Goal: Navigation & Orientation: Find specific page/section

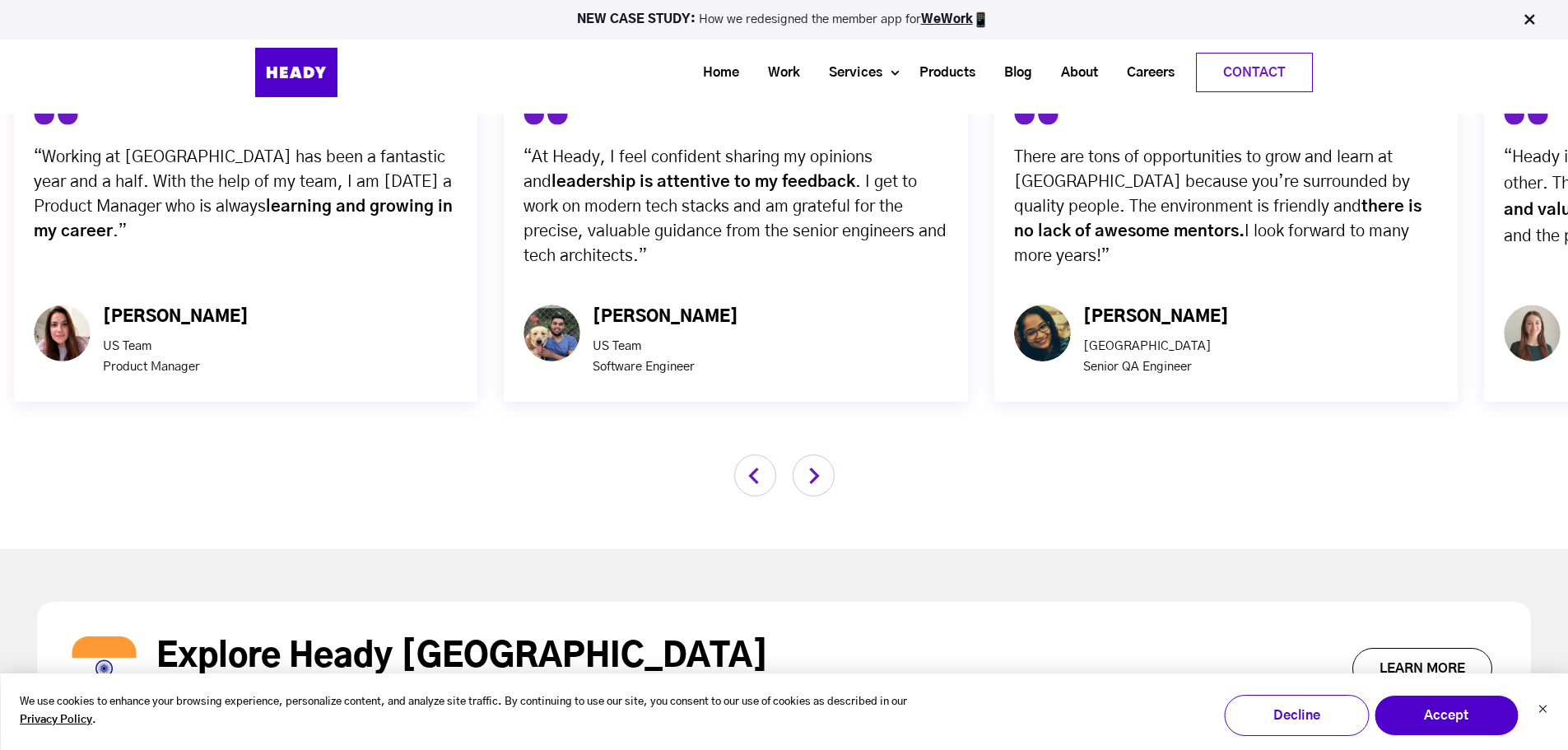
scroll to position [5240, 0]
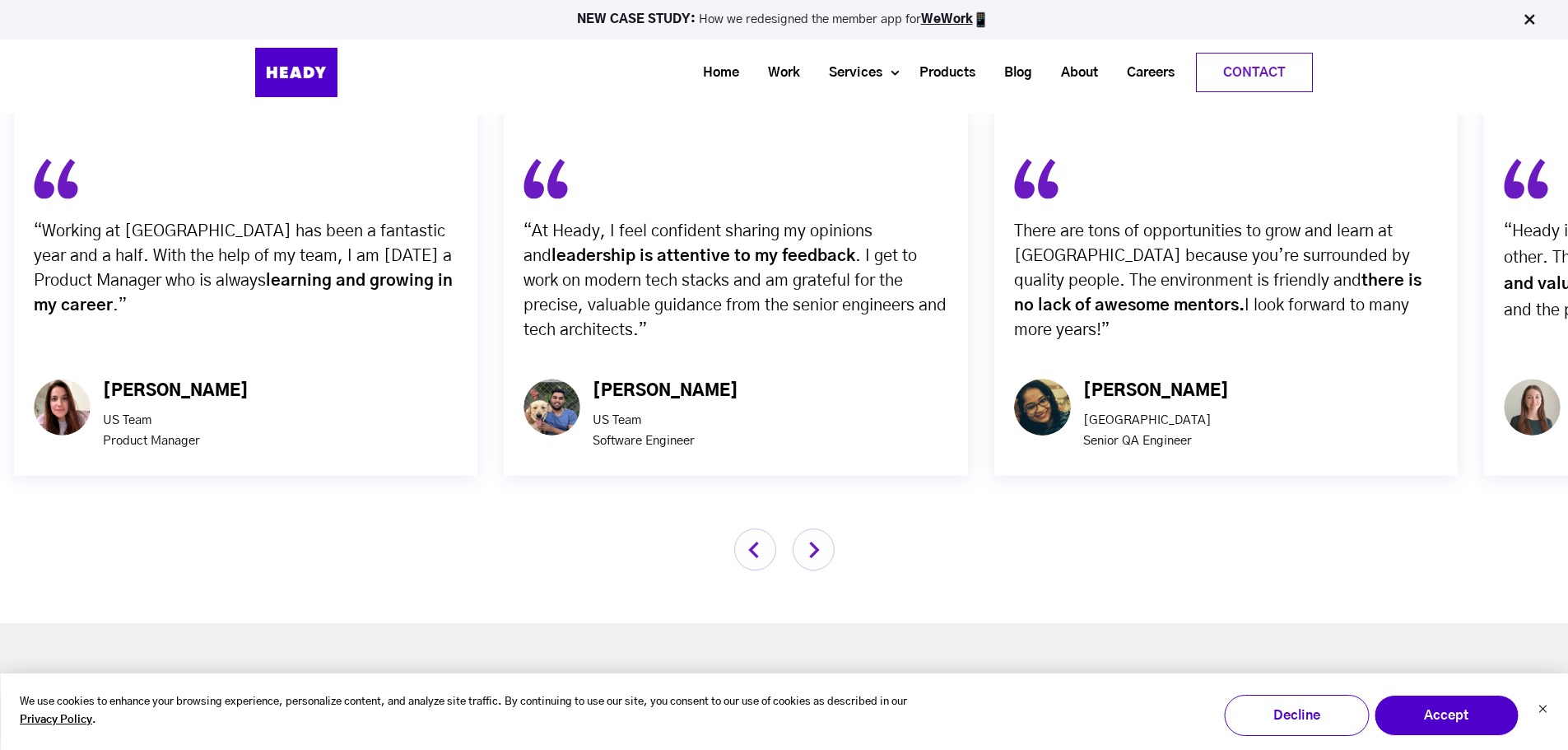
click at [814, 529] on img "button" at bounding box center [814, 550] width 42 height 42
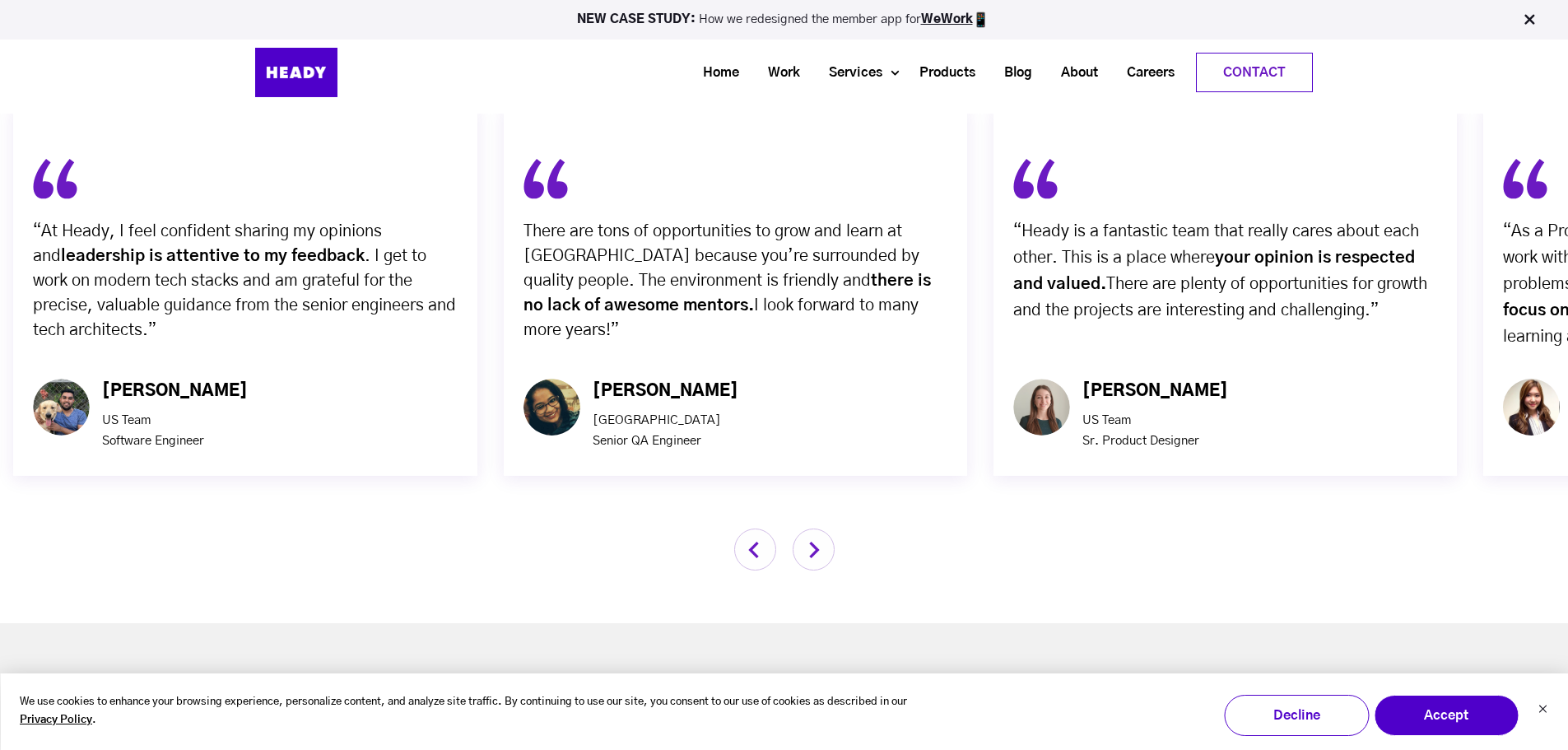
click at [814, 529] on img "button" at bounding box center [814, 550] width 42 height 42
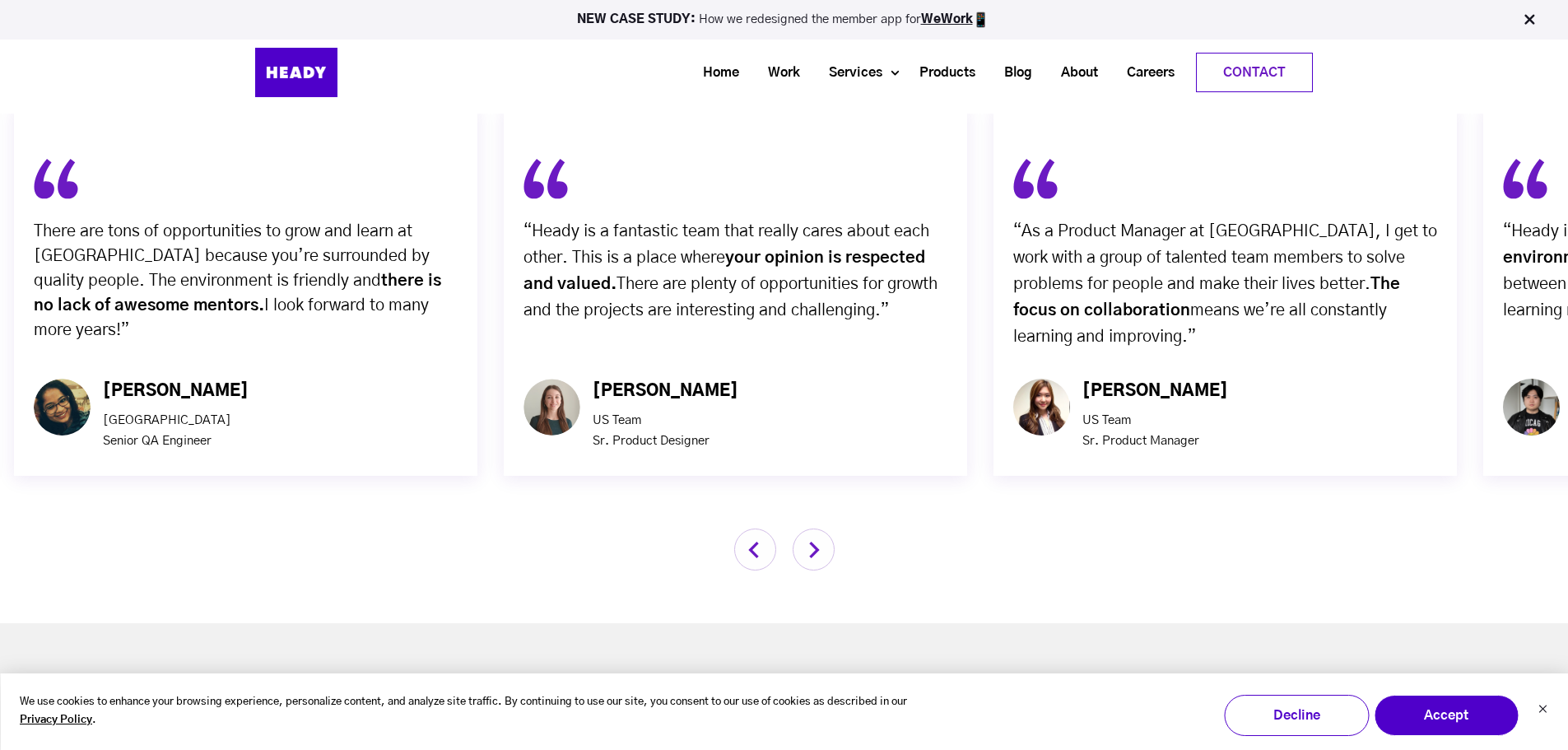
click at [814, 529] on img "button" at bounding box center [814, 550] width 42 height 42
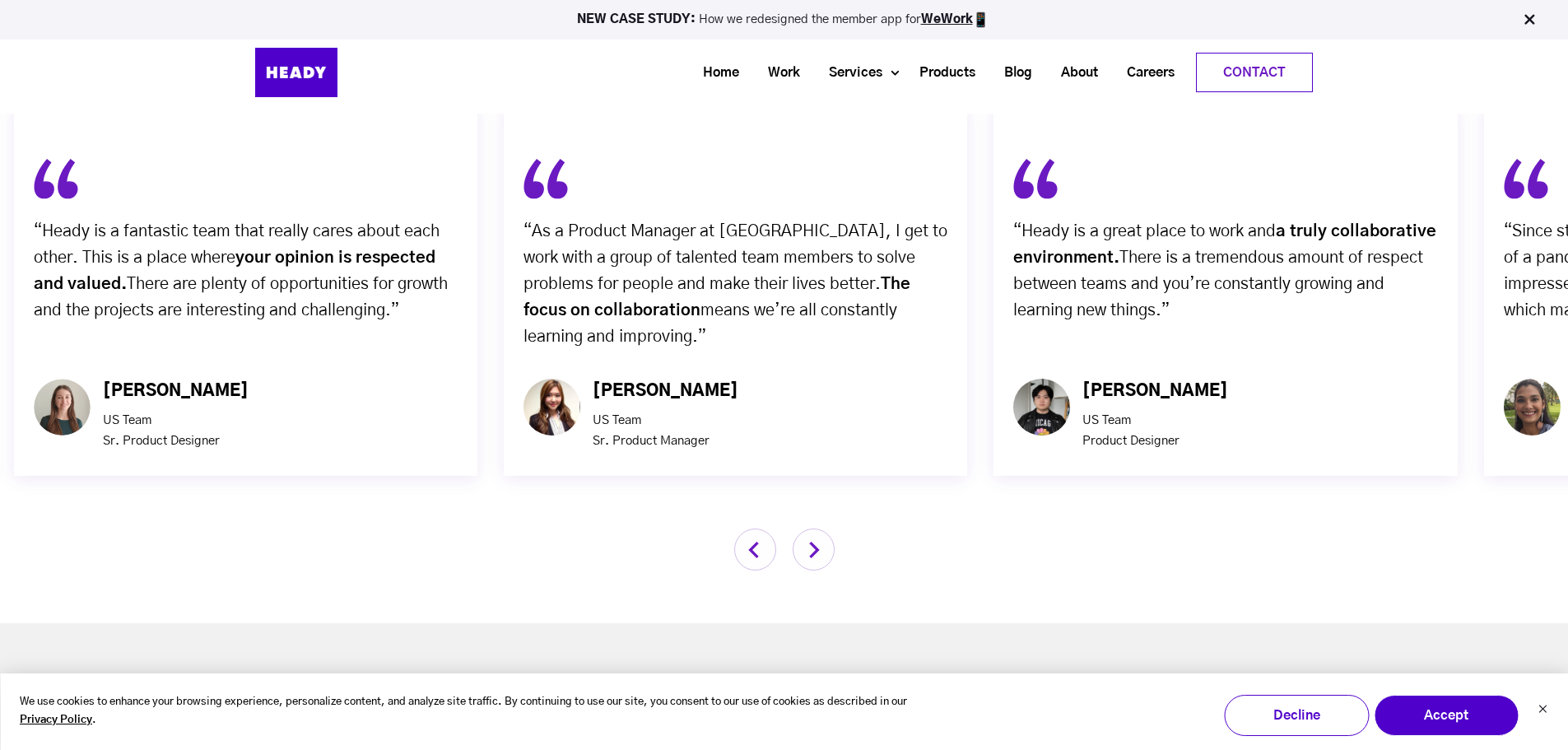
click at [814, 529] on img "button" at bounding box center [814, 550] width 42 height 42
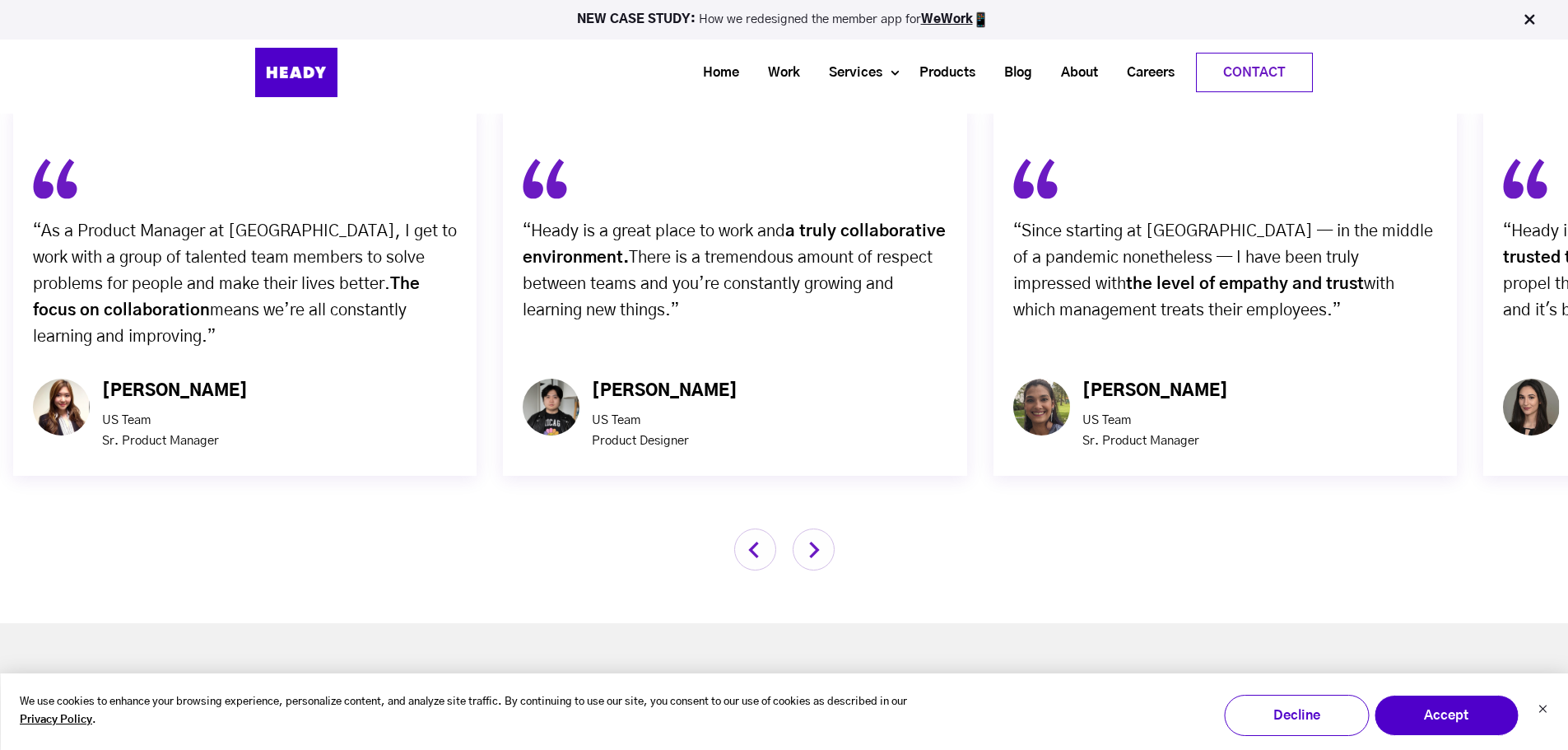
click at [816, 529] on img "button" at bounding box center [814, 550] width 42 height 42
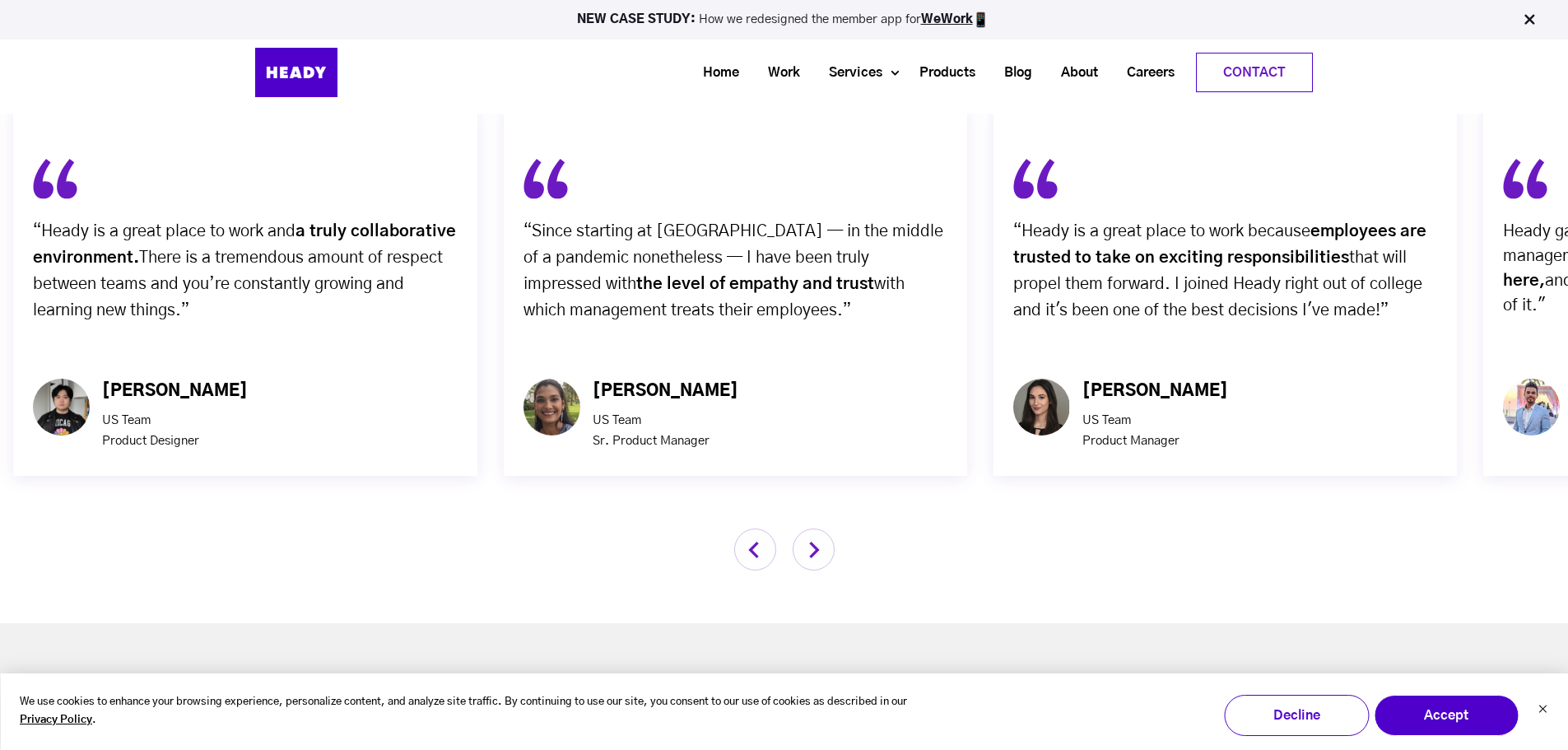
click at [816, 529] on img "button" at bounding box center [814, 550] width 42 height 42
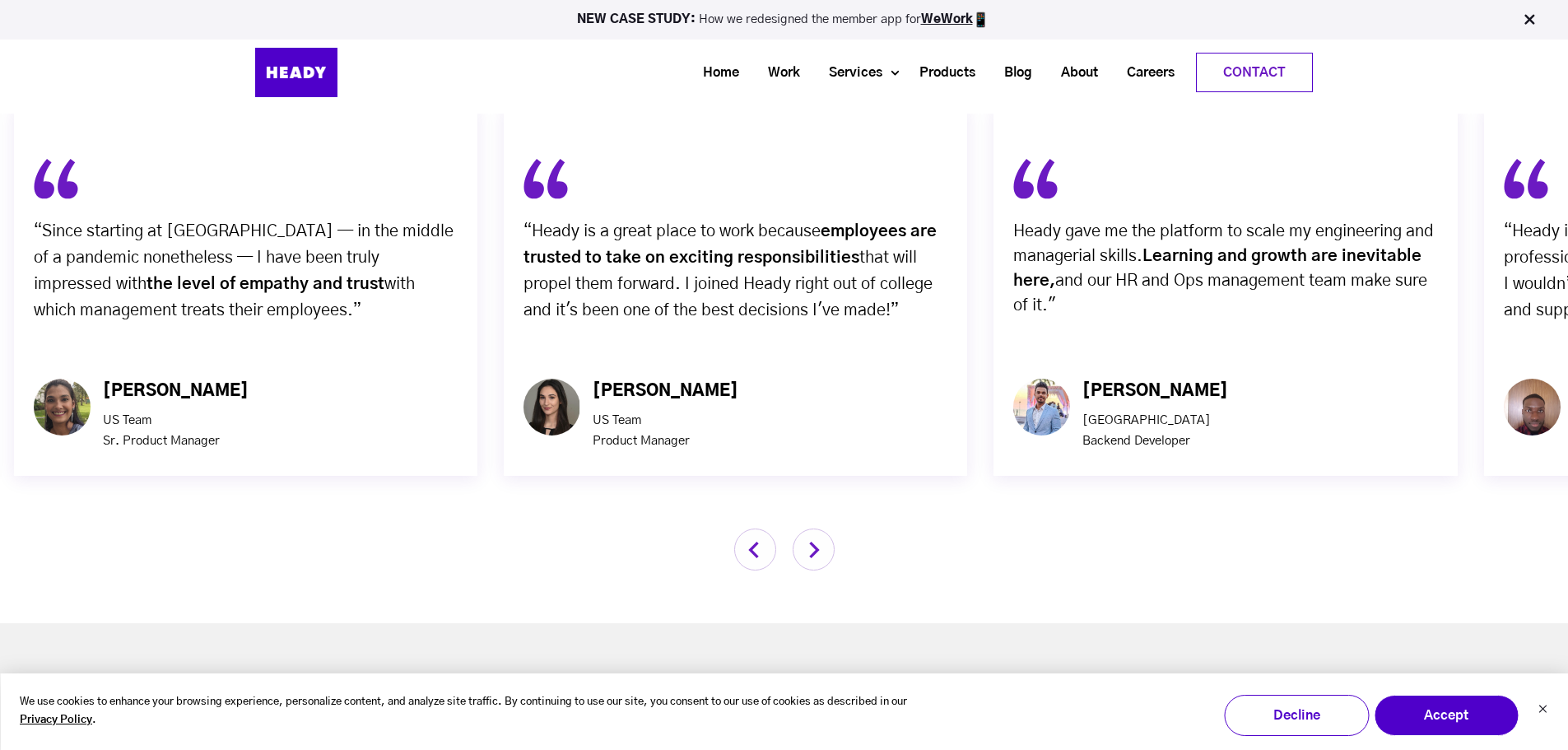
click at [816, 529] on img "button" at bounding box center [814, 550] width 42 height 42
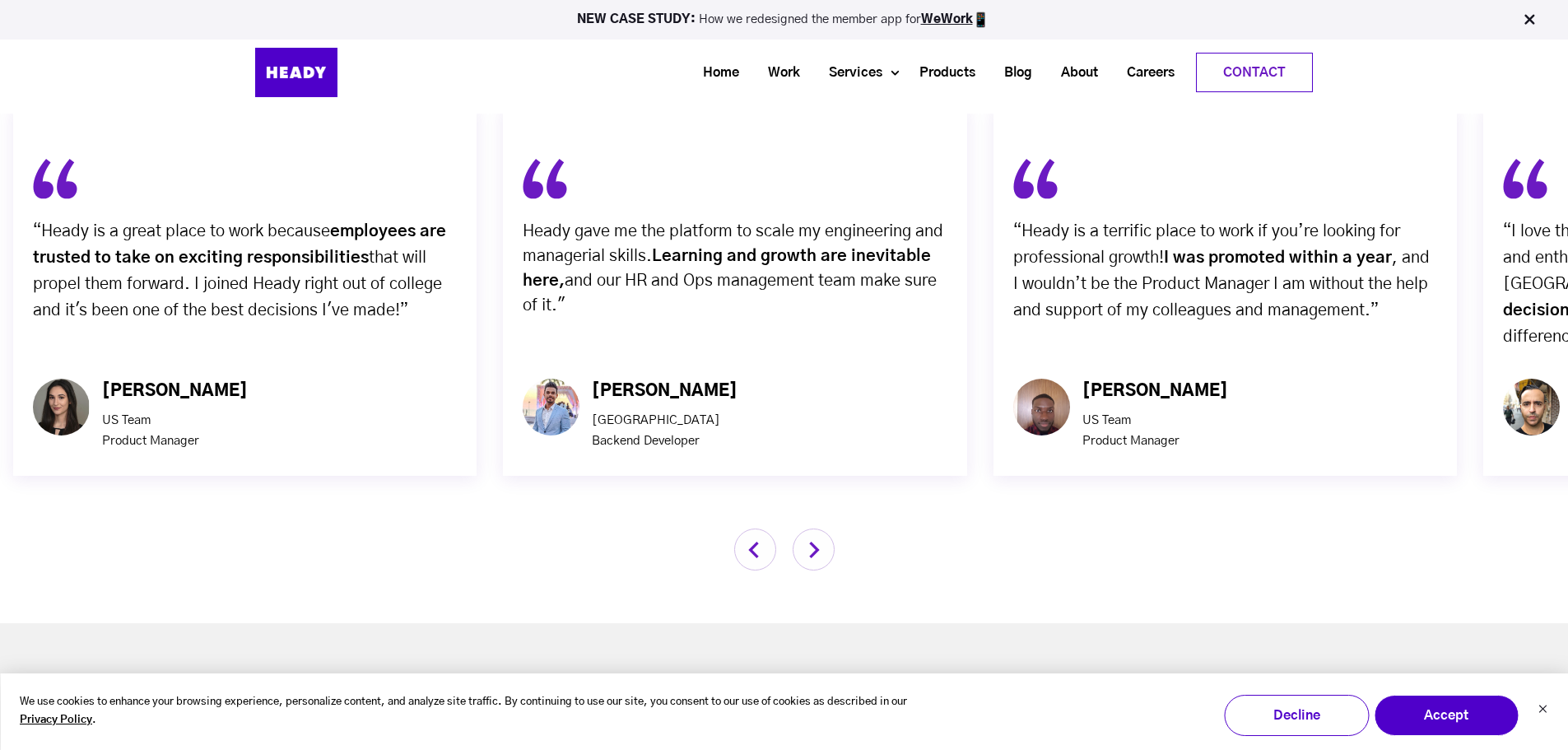
click at [816, 529] on img "button" at bounding box center [814, 550] width 42 height 42
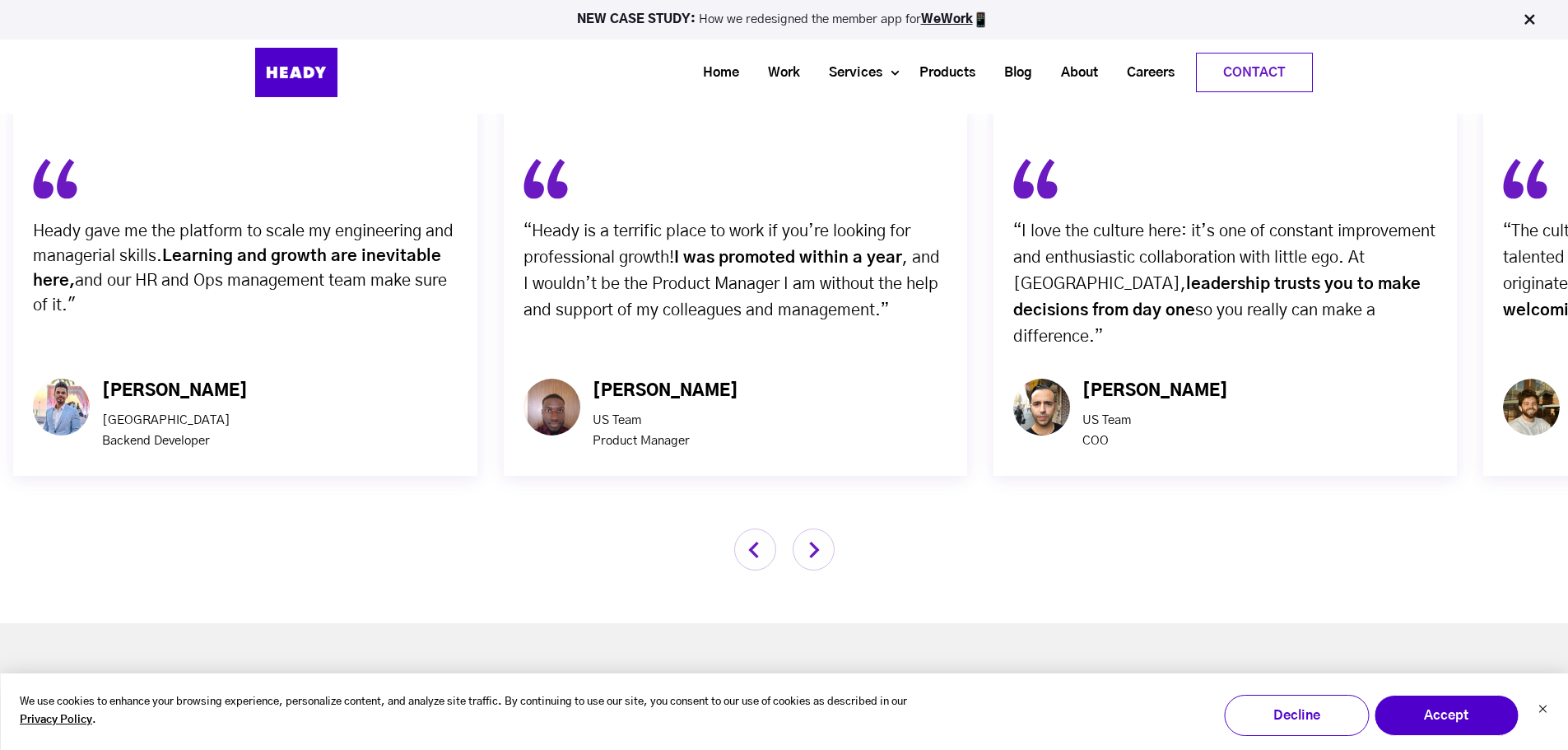
click at [816, 529] on img "button" at bounding box center [814, 550] width 42 height 42
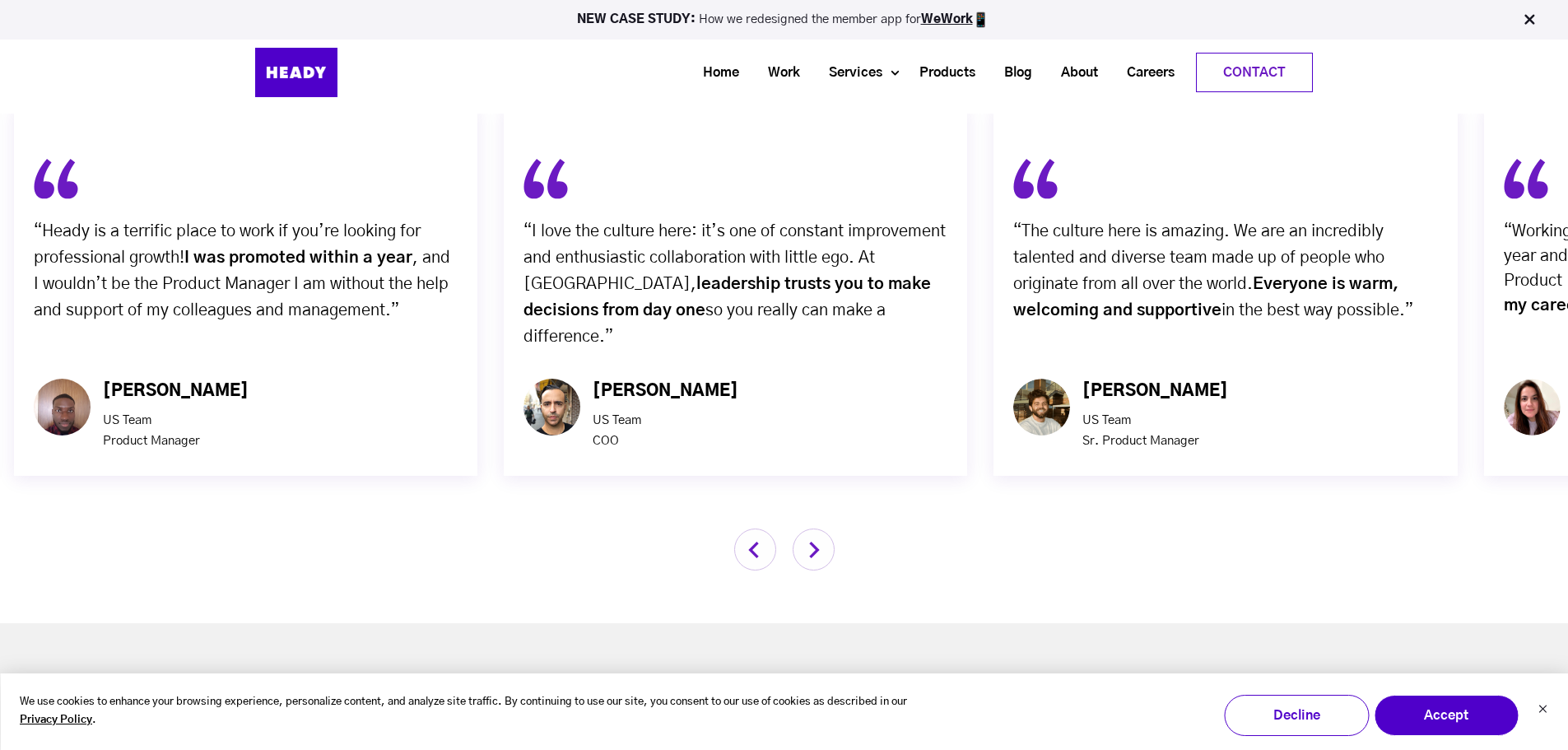
click at [816, 529] on img "button" at bounding box center [814, 550] width 42 height 42
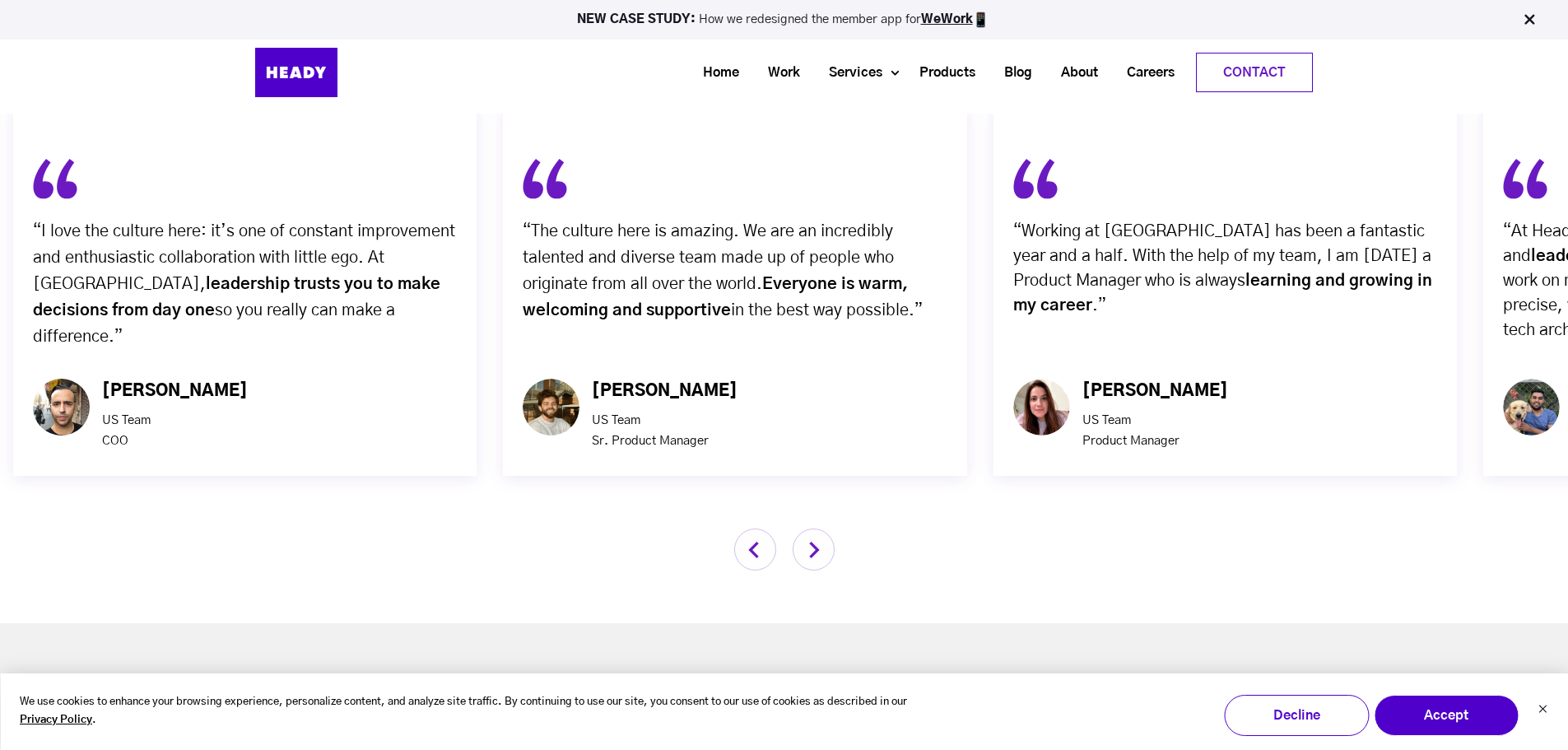
click at [816, 529] on img "button" at bounding box center [814, 550] width 42 height 42
